Goal: Task Accomplishment & Management: Manage account settings

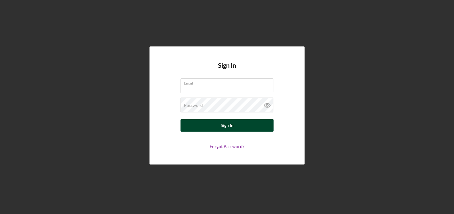
type input "[PERSON_NAME][EMAIL_ADDRESS][DOMAIN_NAME]"
click at [204, 128] on button "Sign In" at bounding box center [226, 125] width 93 height 12
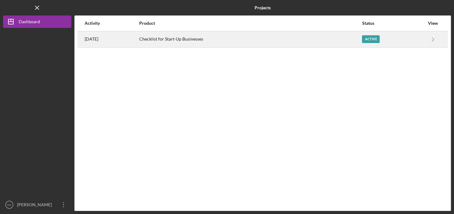
click at [380, 42] on div "Active" at bounding box center [371, 39] width 18 height 8
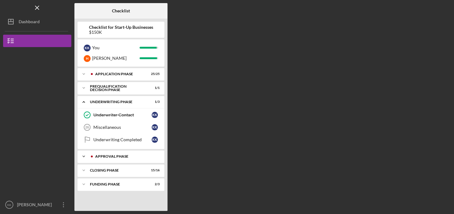
click at [89, 161] on icon "Icon/Expander" at bounding box center [84, 156] width 12 height 12
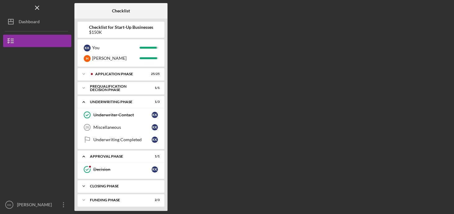
click at [91, 188] on div "Icon/Expander Closing Phase 15 / 16" at bounding box center [121, 186] width 87 height 12
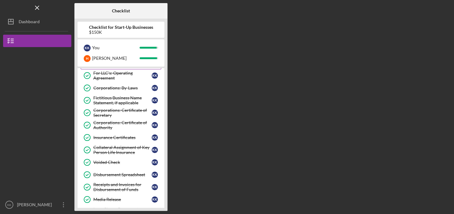
scroll to position [200, 0]
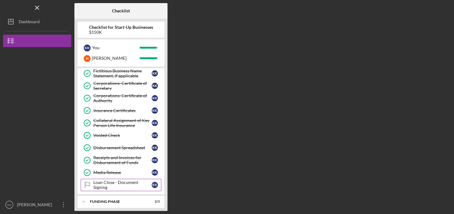
click at [118, 182] on div "Loan Close - Document Signing" at bounding box center [122, 185] width 58 height 10
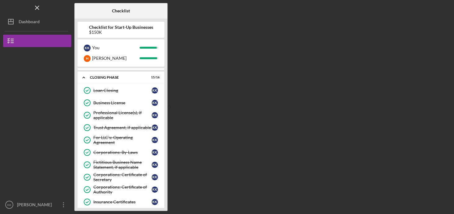
scroll to position [108, 0]
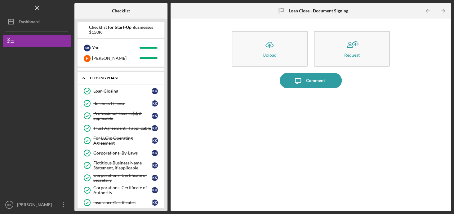
click at [113, 83] on div "Icon/Expander Closing Phase 15 / 16" at bounding box center [121, 78] width 87 height 13
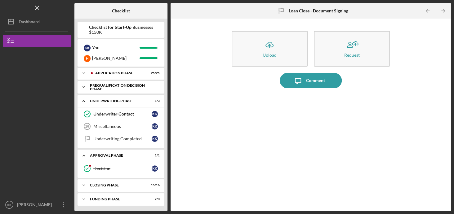
click at [112, 88] on div "Prequalification Decision Phase" at bounding box center [123, 87] width 67 height 7
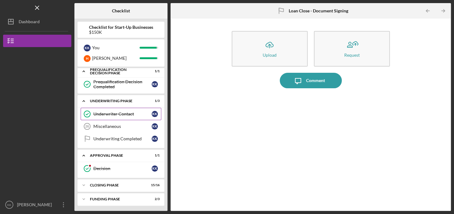
scroll to position [0, 0]
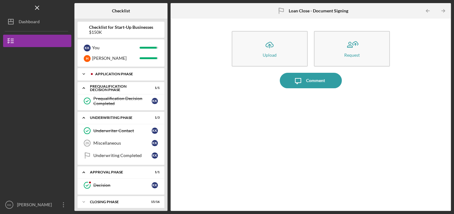
click at [101, 76] on div "Icon/Expander Application Phase 25 / 25" at bounding box center [121, 74] width 87 height 12
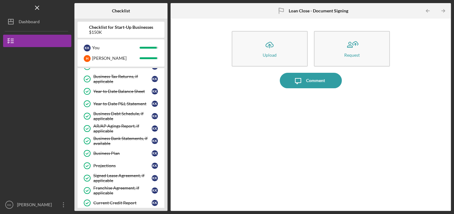
scroll to position [326, 0]
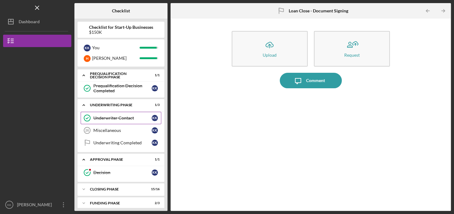
click at [118, 116] on div "Underwriter Contact" at bounding box center [122, 118] width 58 height 5
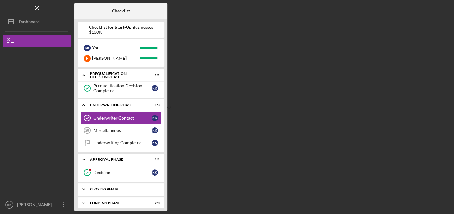
click at [106, 188] on div "Closing Phase" at bounding box center [123, 190] width 67 height 4
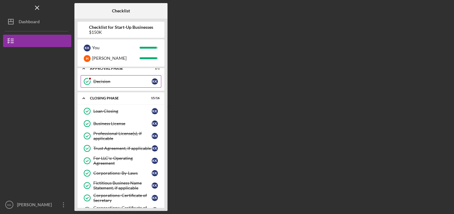
scroll to position [418, 0]
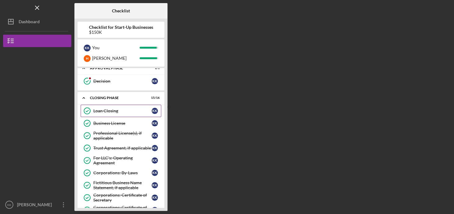
click at [95, 105] on link "Loan Closing Loan Closing K K" at bounding box center [121, 111] width 81 height 12
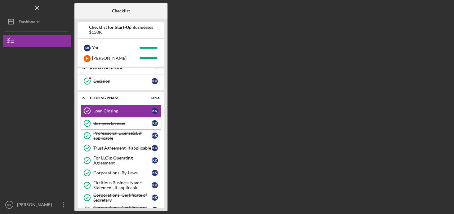
click at [111, 121] on div "Business License" at bounding box center [122, 123] width 58 height 5
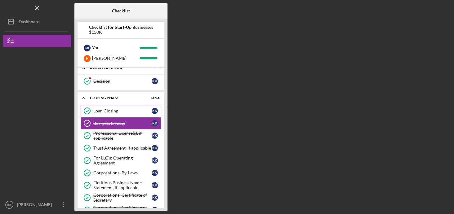
click at [119, 109] on div "Loan Closing" at bounding box center [122, 111] width 58 height 5
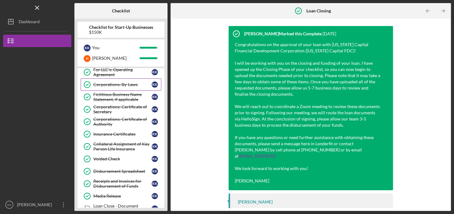
scroll to position [508, 0]
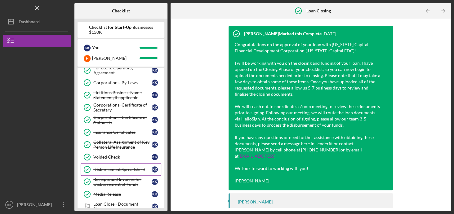
click at [124, 167] on div "Disbursement Spreadsheet" at bounding box center [122, 169] width 58 height 5
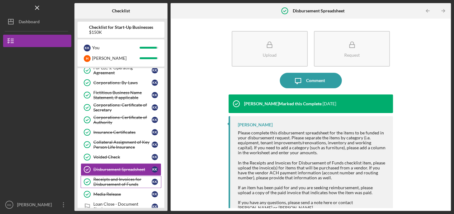
scroll to position [526, 0]
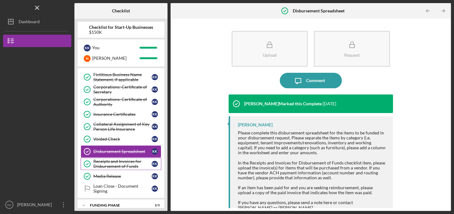
click at [120, 160] on div "Receipts and Invoices for Disbursement of Funds" at bounding box center [122, 164] width 58 height 10
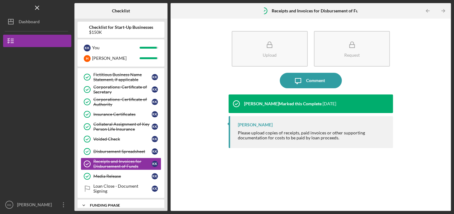
click at [112, 199] on div "Icon/Expander Funding Phase 2 / 3" at bounding box center [121, 205] width 87 height 12
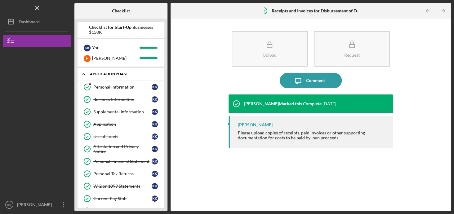
click at [93, 78] on div "Icon/Expander Application Phase 25 / 25" at bounding box center [121, 74] width 87 height 13
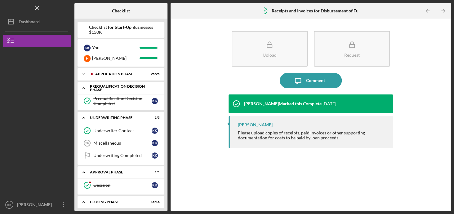
click at [82, 87] on icon "Icon/Expander" at bounding box center [84, 88] width 12 height 12
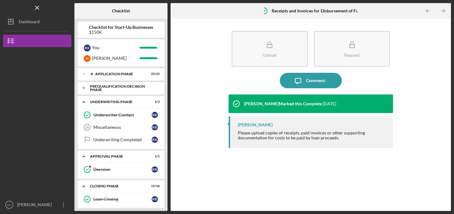
click at [82, 87] on icon "Icon/Expander" at bounding box center [84, 88] width 12 height 12
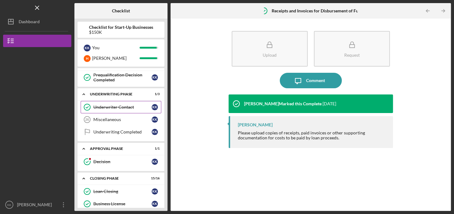
scroll to position [24, 0]
click at [94, 115] on icon "Miscellaneous 26" at bounding box center [87, 120] width 16 height 16
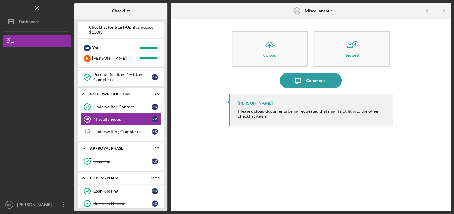
click at [98, 111] on link "Underwriter Contact Underwriter Contact K K" at bounding box center [121, 107] width 81 height 12
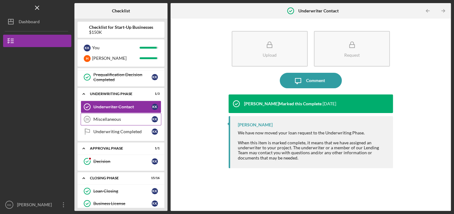
click at [100, 120] on div "Miscellaneous" at bounding box center [122, 119] width 58 height 5
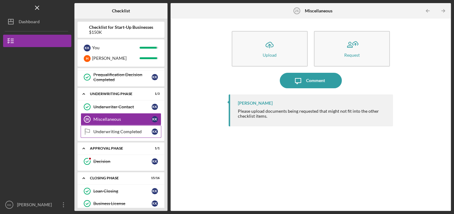
click at [102, 134] on link "Underwriting Completed Underwriting Completed K K" at bounding box center [121, 132] width 81 height 12
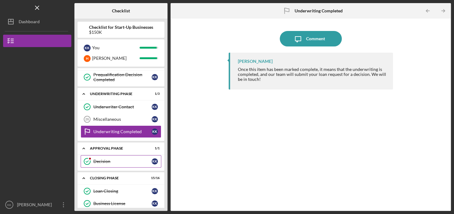
click at [102, 159] on div "Decision" at bounding box center [122, 161] width 58 height 5
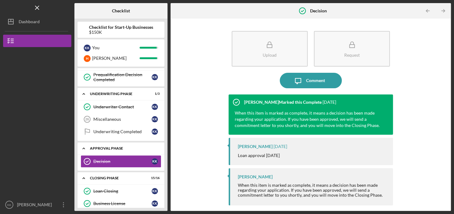
click at [90, 147] on div "Approval Phase" at bounding box center [123, 149] width 67 height 4
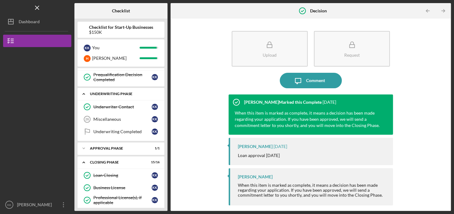
click at [87, 97] on icon "Icon/Expander" at bounding box center [84, 94] width 12 height 12
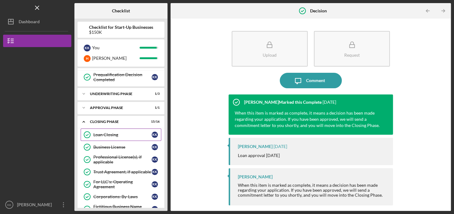
click at [92, 138] on icon "Loan Closing" at bounding box center [87, 135] width 16 height 16
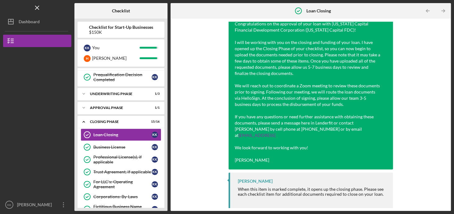
scroll to position [47, 0]
click at [114, 149] on link "Business License Business License K K" at bounding box center [121, 147] width 81 height 12
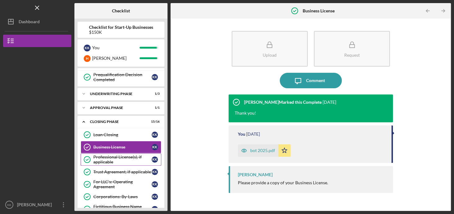
click at [119, 162] on div "Professional License(s), if applicable" at bounding box center [122, 160] width 58 height 10
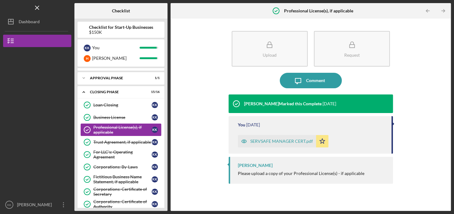
scroll to position [56, 0]
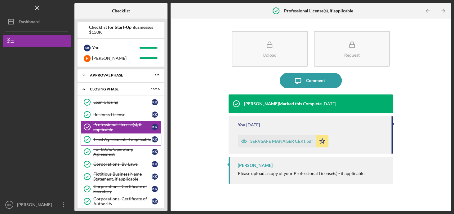
click at [116, 142] on link "Trust Agreement, if applicable Trust Agreement, if applicable K K" at bounding box center [121, 139] width 81 height 12
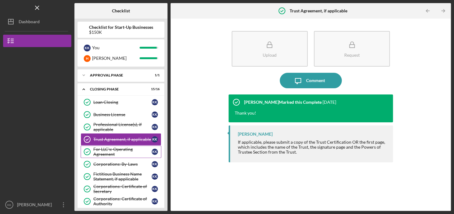
click at [115, 149] on div "For LLC's: Operating Agreement" at bounding box center [122, 152] width 58 height 10
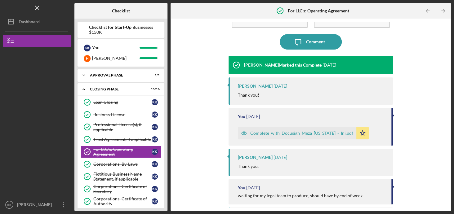
scroll to position [47, 0]
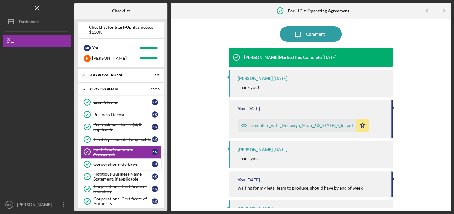
click at [125, 162] on div "Corporations: By-Laws" at bounding box center [122, 164] width 58 height 5
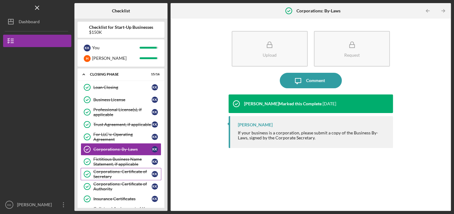
scroll to position [71, 0]
click at [127, 164] on div "Fictitious Business Name Statement, if applicable" at bounding box center [122, 162] width 58 height 10
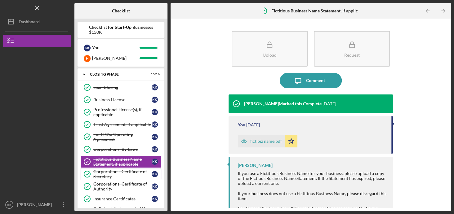
click at [125, 174] on div "Corporations: Certificate of Secretary" at bounding box center [122, 174] width 58 height 10
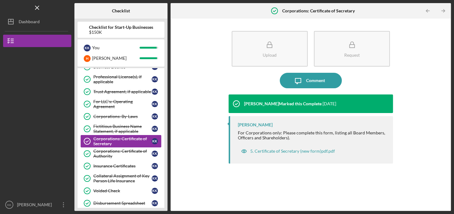
scroll to position [105, 0]
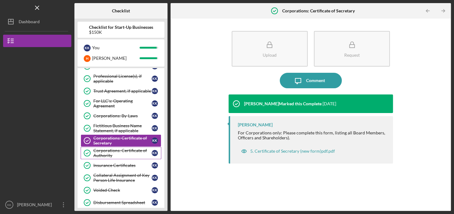
click at [123, 154] on div "Corporations: Certificate of Authority" at bounding box center [122, 153] width 58 height 10
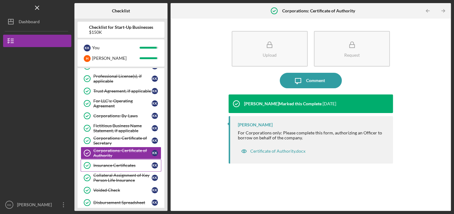
click at [121, 164] on div "Insurance Certificates" at bounding box center [122, 165] width 58 height 5
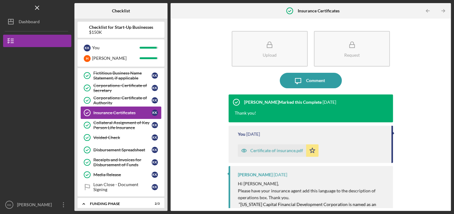
scroll to position [160, 0]
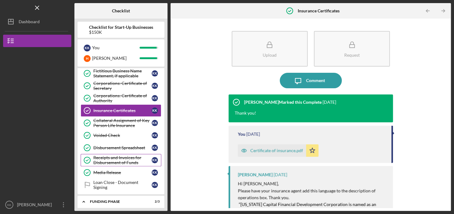
click at [119, 155] on div "Receipts and Invoices for Disbursement of Funds" at bounding box center [122, 160] width 58 height 10
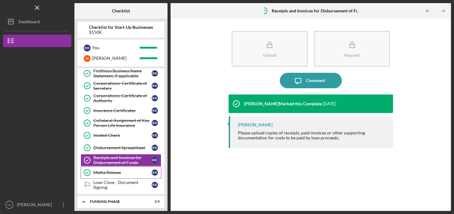
click at [119, 170] on div "Media Release" at bounding box center [122, 172] width 58 height 5
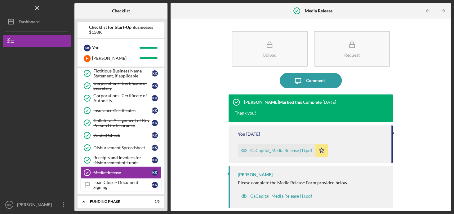
click at [119, 183] on div "Loan Close - Document Signing" at bounding box center [122, 185] width 58 height 10
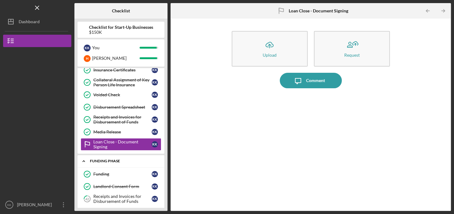
click at [110, 159] on div "Funding Phase" at bounding box center [123, 161] width 67 height 4
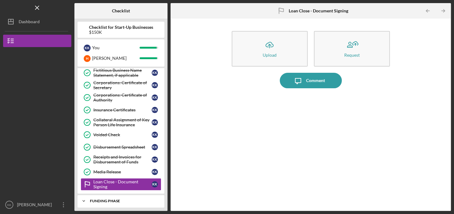
click at [110, 159] on div "Receipts and Invoices for Disbursement of Funds" at bounding box center [122, 160] width 58 height 10
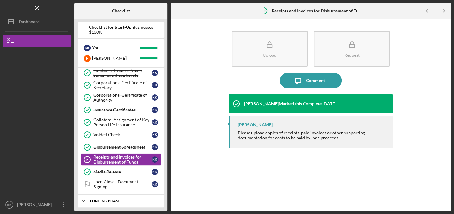
click at [104, 196] on div "Icon/Expander Funding Phase 2 / 3" at bounding box center [121, 201] width 87 height 12
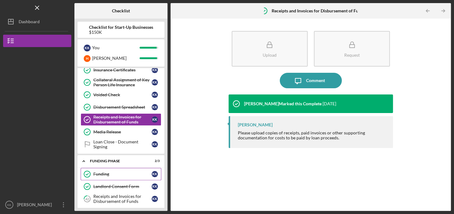
click at [117, 172] on div "Funding" at bounding box center [122, 174] width 58 height 5
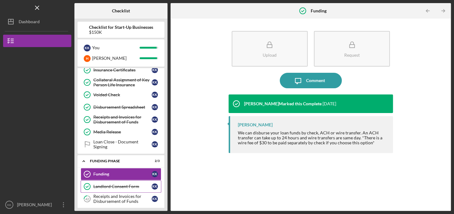
click at [107, 184] on div "Landlord Consent Form" at bounding box center [122, 186] width 58 height 5
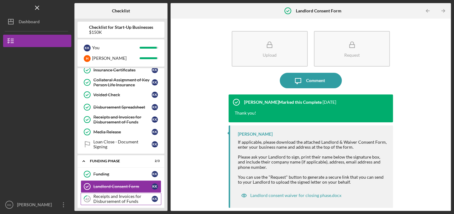
click at [113, 202] on link "42 Receipts and Invoices for Disbursement of Funds K K" at bounding box center [121, 199] width 81 height 12
